Goal: Entertainment & Leisure: Consume media (video, audio)

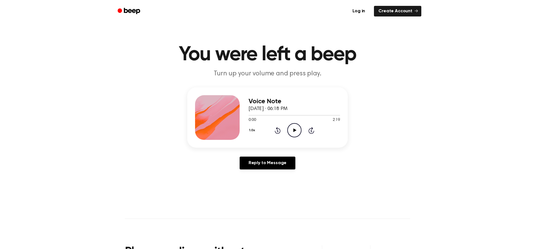
click at [296, 130] on icon "Play Audio" at bounding box center [294, 130] width 14 height 14
click at [295, 130] on icon at bounding box center [294, 130] width 3 height 4
click at [311, 131] on icon at bounding box center [310, 131] width 1 height 2
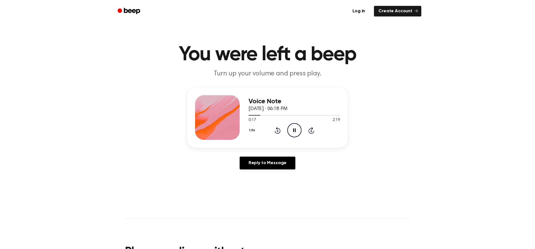
click at [311, 131] on icon at bounding box center [310, 131] width 1 height 2
click at [308, 133] on icon "Skip 5 seconds" at bounding box center [311, 129] width 6 height 7
click at [311, 131] on icon at bounding box center [310, 131] width 1 height 2
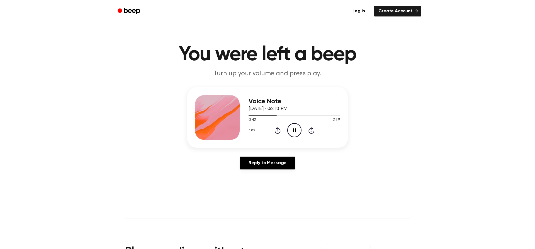
click at [308, 131] on icon "Skip 5 seconds" at bounding box center [311, 129] width 6 height 7
click at [311, 131] on icon at bounding box center [310, 131] width 1 height 2
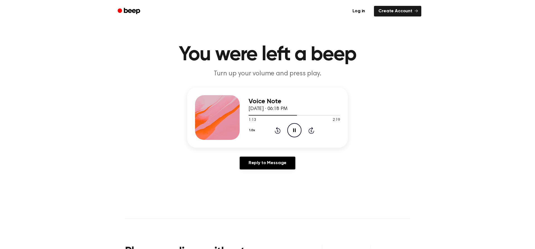
click at [277, 131] on icon at bounding box center [277, 131] width 1 height 2
click at [277, 131] on icon "Rewind 5 seconds" at bounding box center [277, 129] width 6 height 7
click at [277, 130] on icon at bounding box center [277, 131] width 1 height 2
click at [277, 130] on icon "Rewind 5 seconds" at bounding box center [277, 129] width 6 height 7
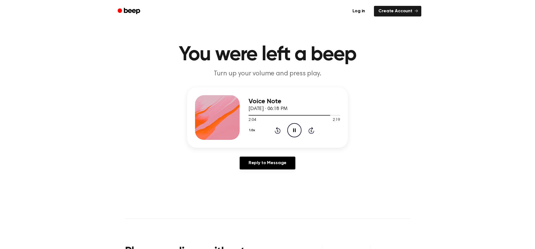
click at [294, 128] on icon "Pause Audio" at bounding box center [294, 130] width 14 height 14
